Goal: Navigation & Orientation: Find specific page/section

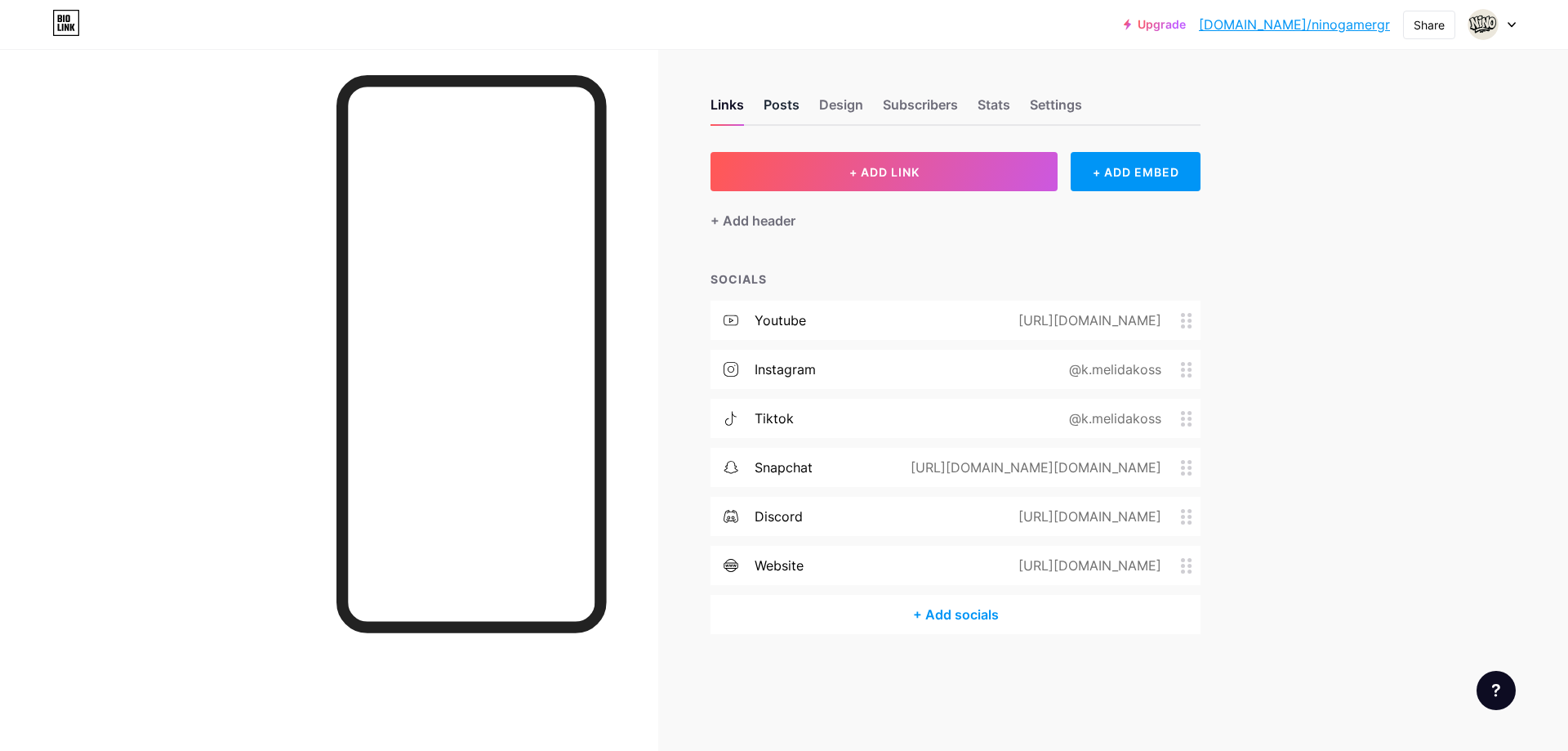
click at [776, 116] on div "Posts" at bounding box center [782, 109] width 36 height 30
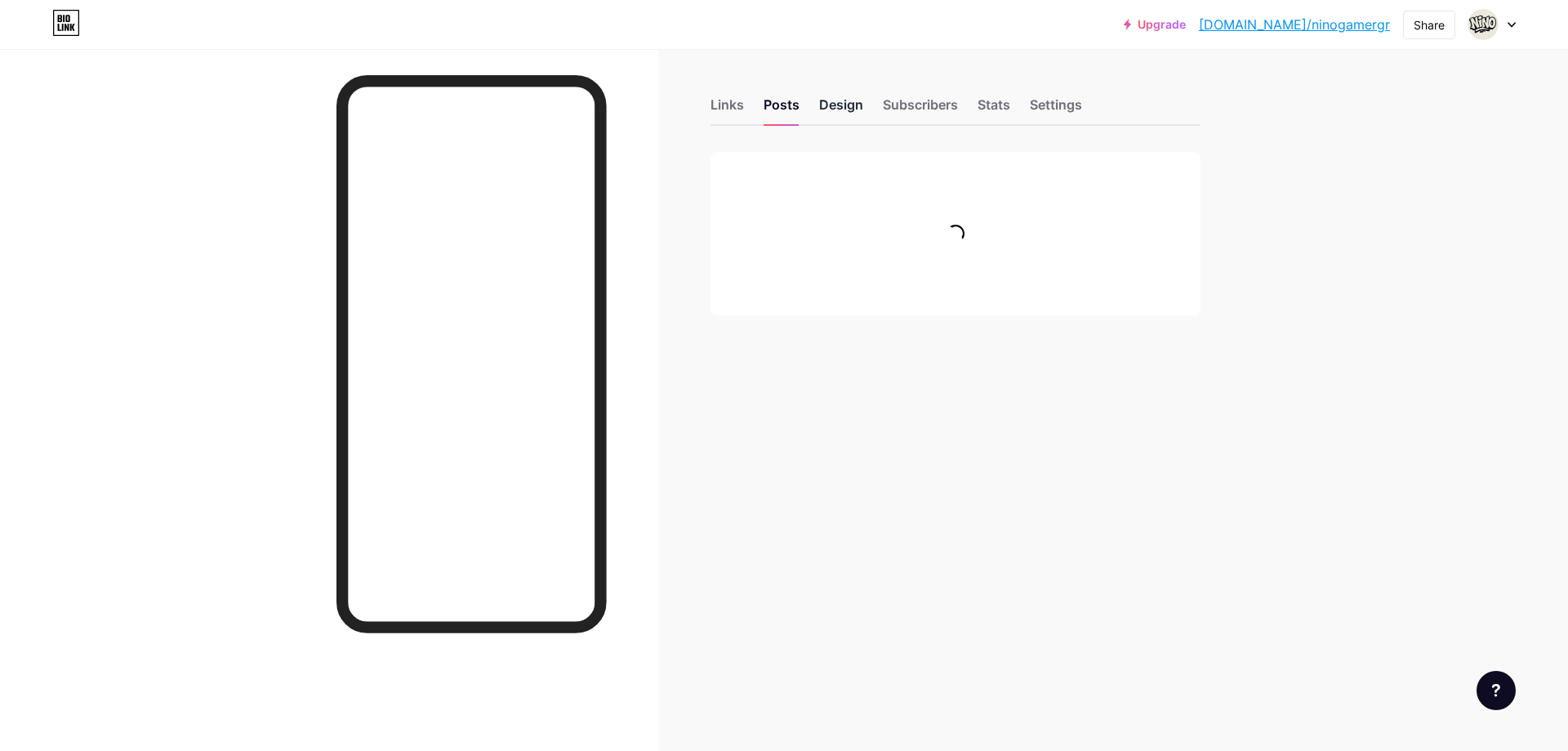
click at [856, 106] on div "Design" at bounding box center [841, 109] width 44 height 30
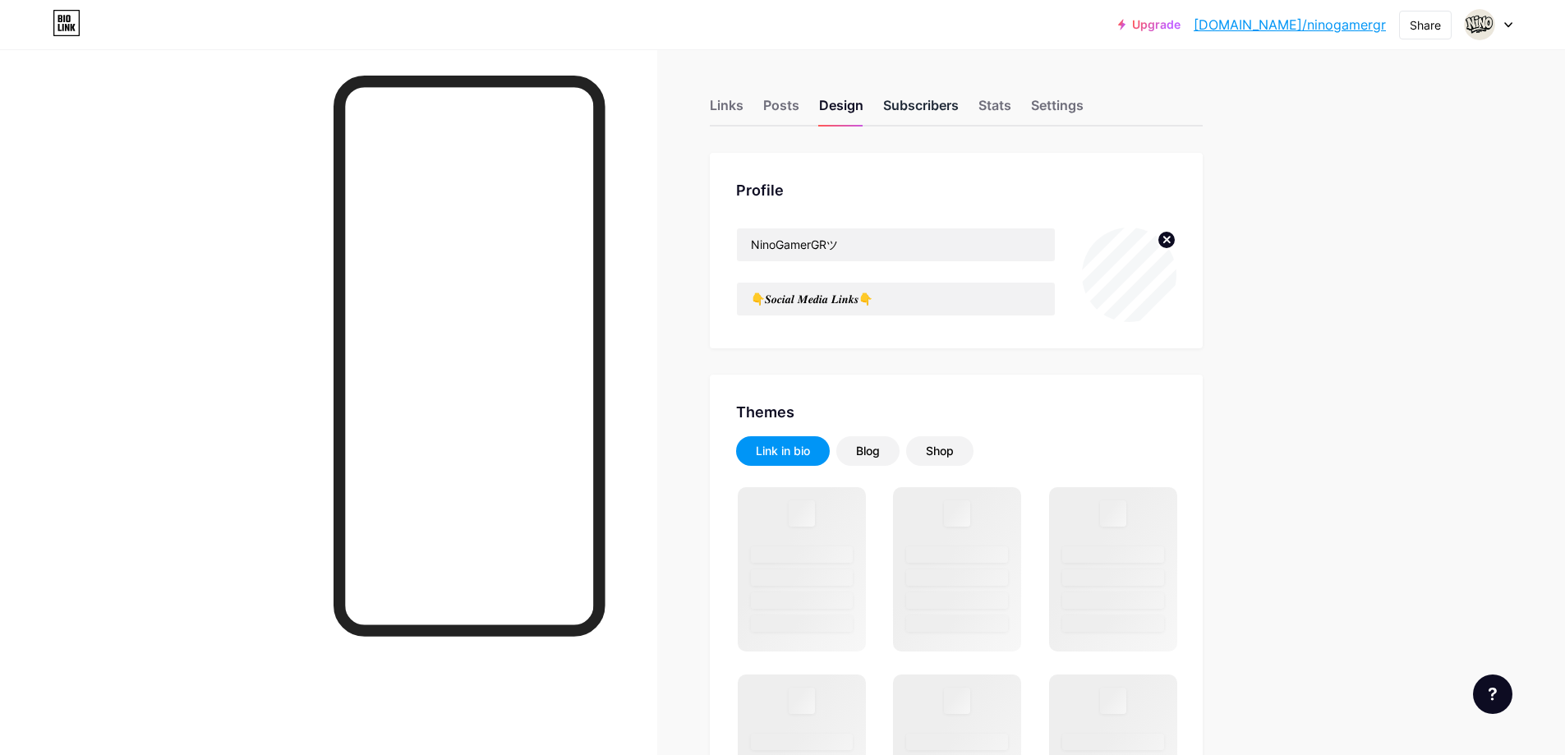
click at [915, 106] on div "Subscribers" at bounding box center [921, 110] width 76 height 30
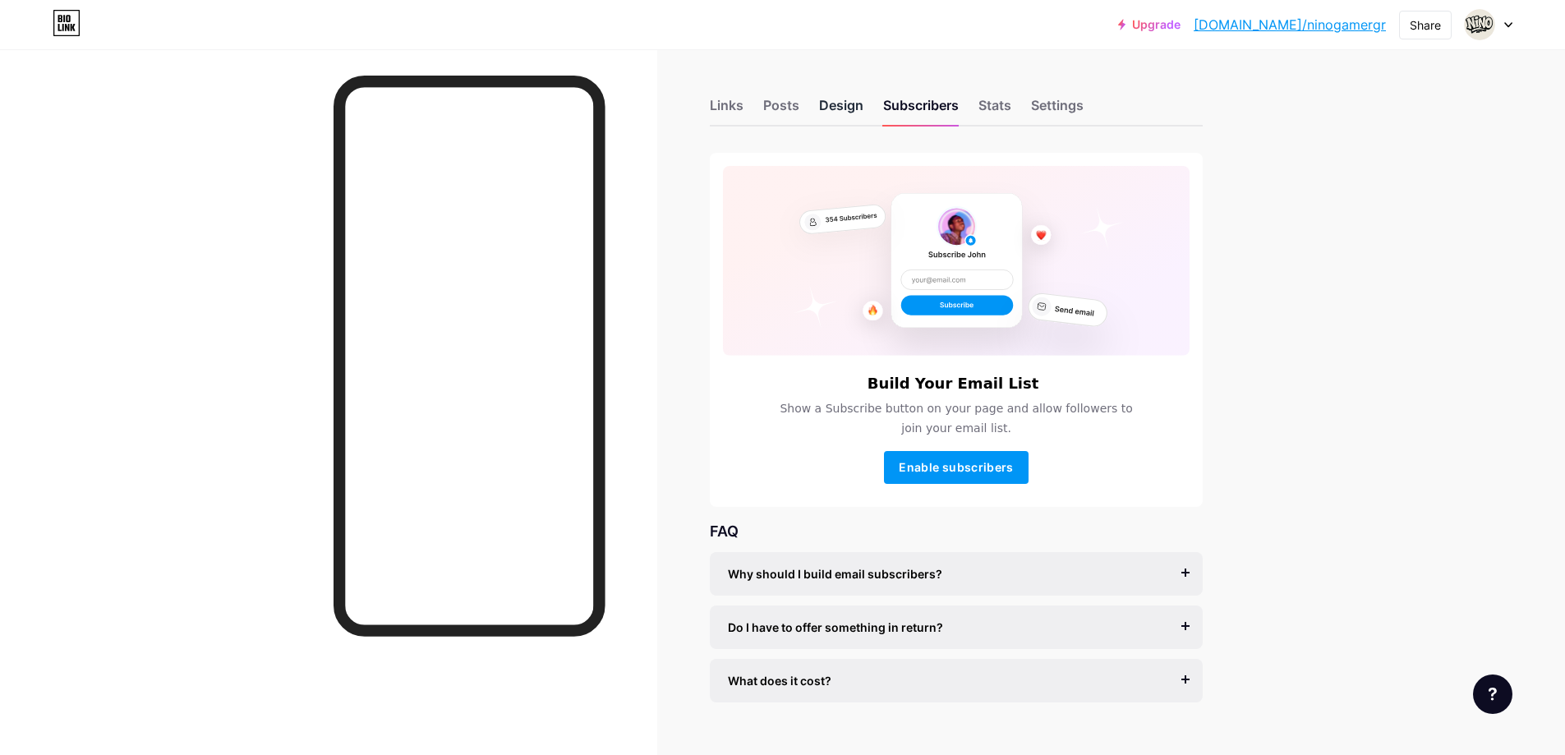
click at [860, 108] on div "Design" at bounding box center [841, 110] width 44 height 30
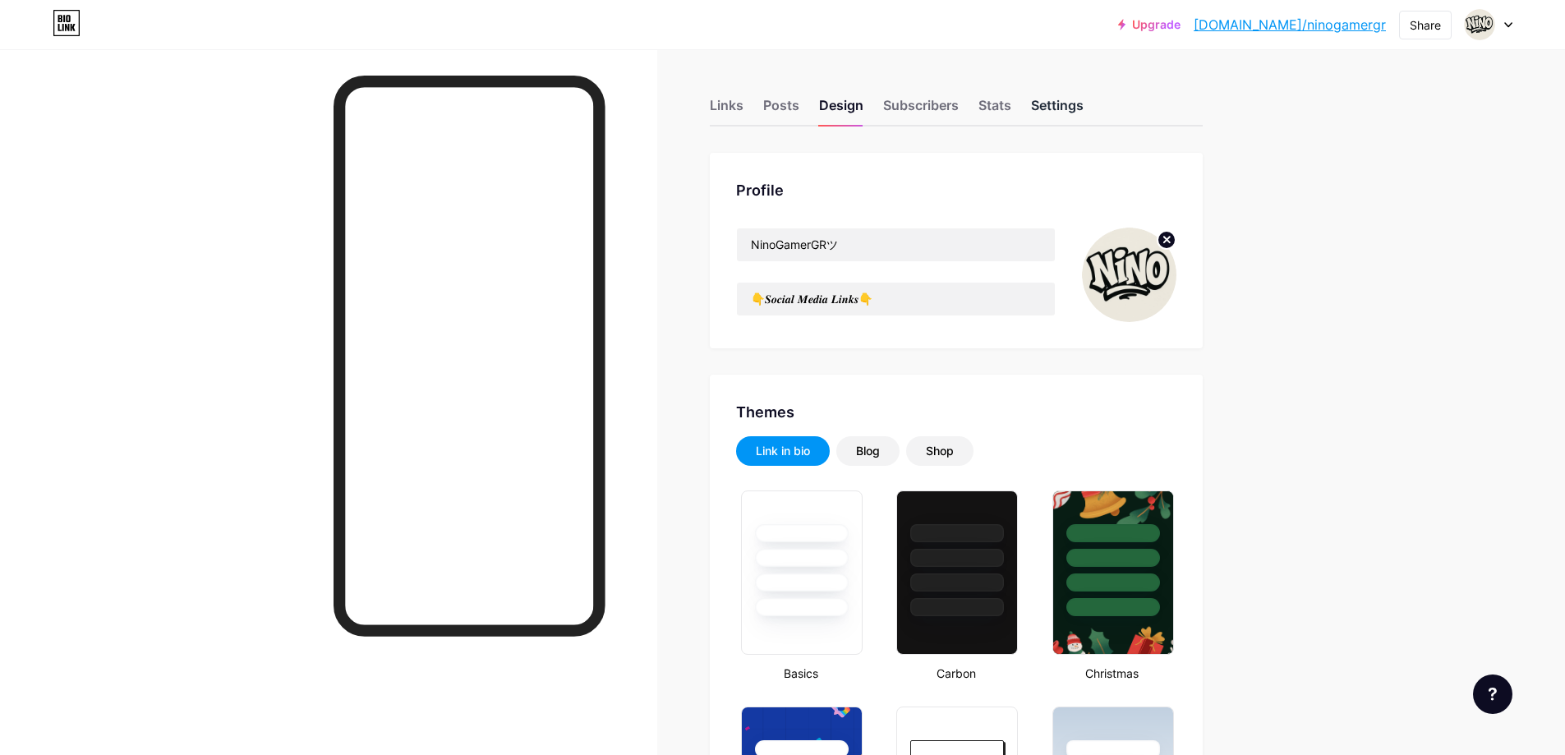
click at [1062, 109] on div "Settings" at bounding box center [1057, 110] width 53 height 30
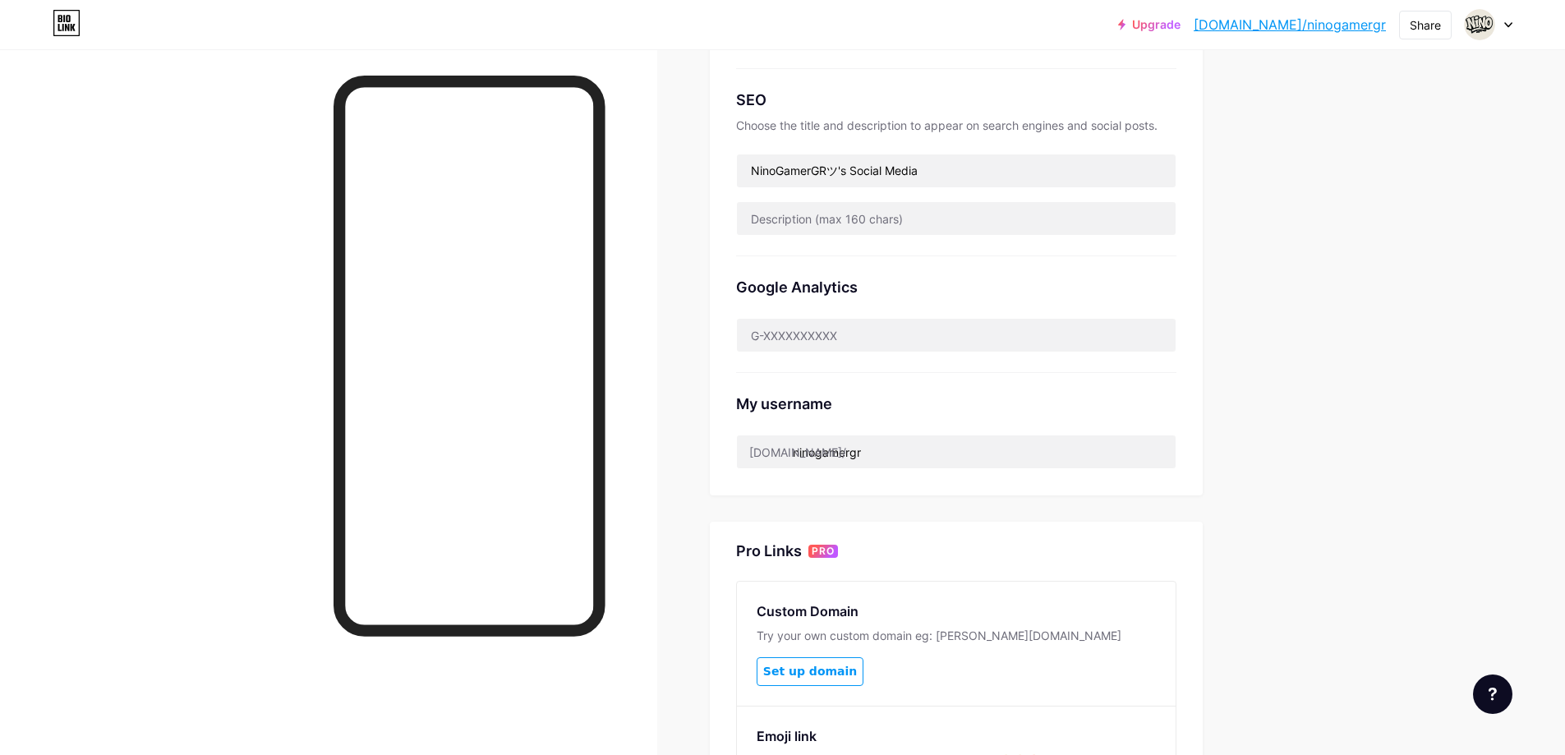
scroll to position [246, 0]
